Goal: Task Accomplishment & Management: Use online tool/utility

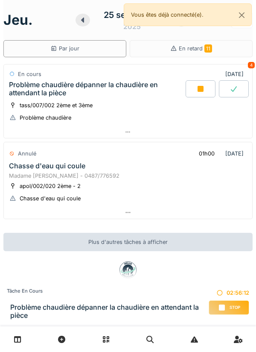
click at [228, 306] on div "Stop" at bounding box center [229, 307] width 41 height 15
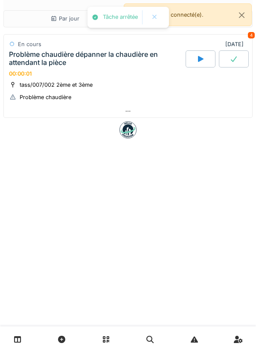
click at [198, 115] on div at bounding box center [128, 111] width 248 height 12
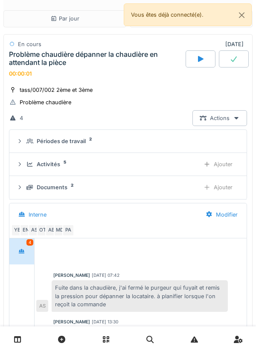
click at [173, 139] on div "Périodes de travail 2" at bounding box center [131, 141] width 210 height 8
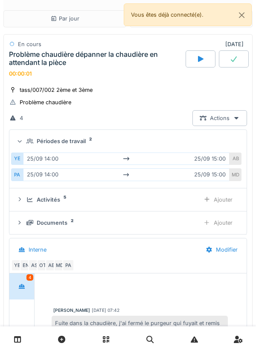
click at [162, 199] on div "Activités 5" at bounding box center [109, 199] width 166 height 8
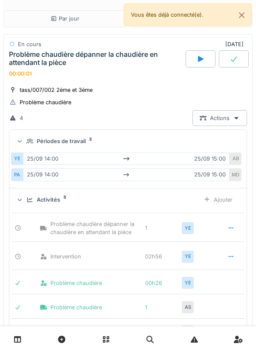
click at [233, 255] on icon at bounding box center [230, 256] width 7 height 6
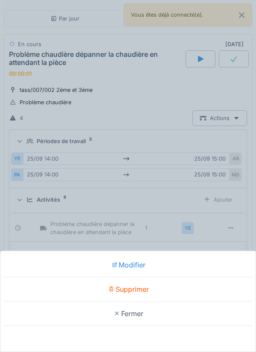
click at [227, 227] on div "Modifier Supprimer Fermer" at bounding box center [128, 176] width 256 height 352
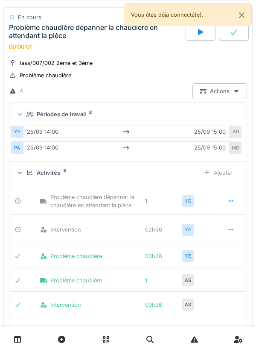
scroll to position [27, 0]
click at [227, 229] on div at bounding box center [230, 229] width 21 height 16
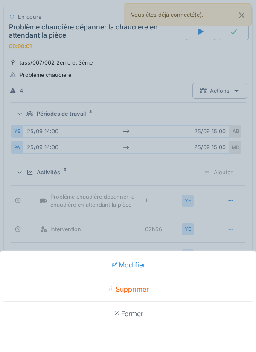
click at [186, 286] on div "Supprimer" at bounding box center [128, 289] width 252 height 24
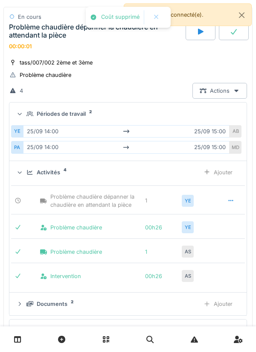
click at [221, 172] on div "Ajouter" at bounding box center [218, 172] width 44 height 16
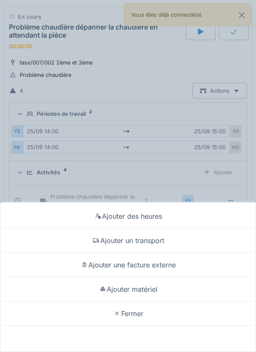
click at [197, 218] on div "Ajouter des heures" at bounding box center [128, 216] width 252 height 24
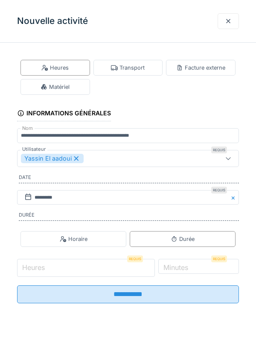
click at [139, 266] on input "Heures" at bounding box center [86, 268] width 138 height 18
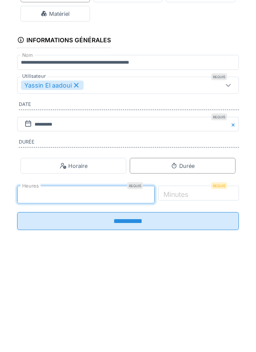
type input "*"
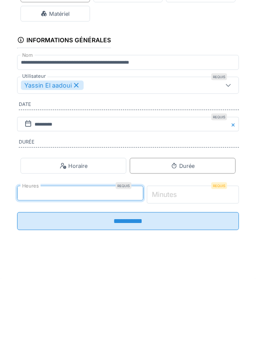
click at [205, 271] on input "*" at bounding box center [193, 268] width 93 height 18
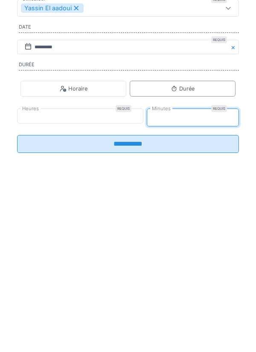
type input "**"
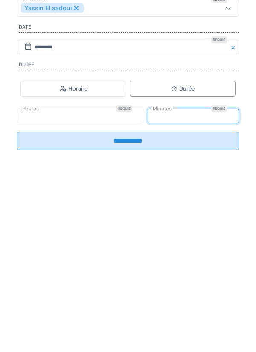
click at [186, 293] on input "**********" at bounding box center [128, 291] width 222 height 18
